Goal: Task Accomplishment & Management: Use online tool/utility

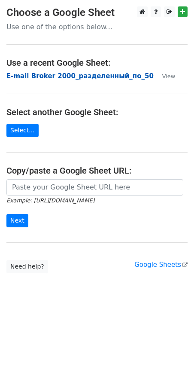
click at [64, 77] on strong "E-mail Broker 2000_разделенный_по_50" at bounding box center [79, 76] width 147 height 8
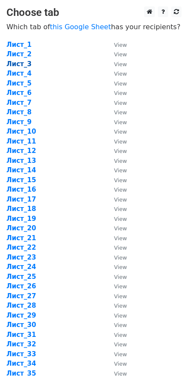
click at [17, 66] on strong "Лист_3" at bounding box center [18, 64] width 25 height 8
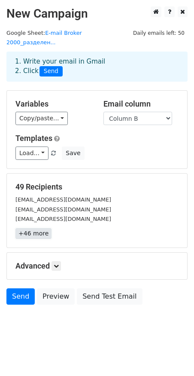
click at [39, 228] on link "+46 more" at bounding box center [33, 233] width 36 height 11
